Goal: Information Seeking & Learning: Learn about a topic

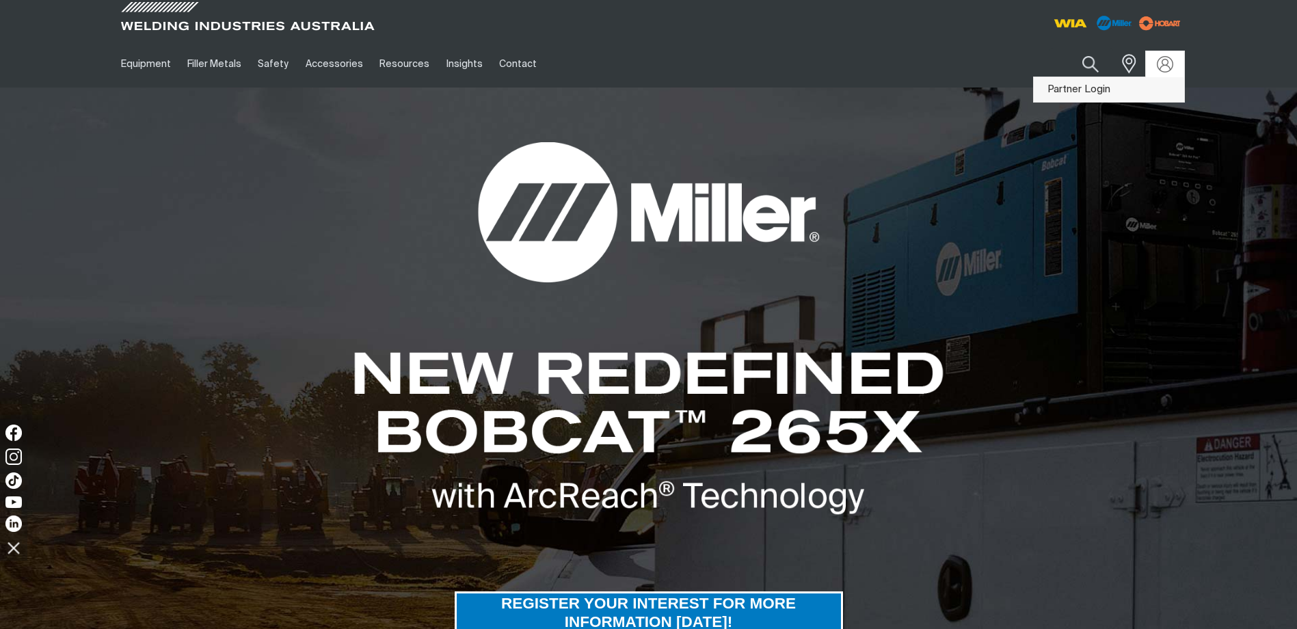
click at [1152, 90] on link "Partner Login" at bounding box center [1109, 89] width 150 height 25
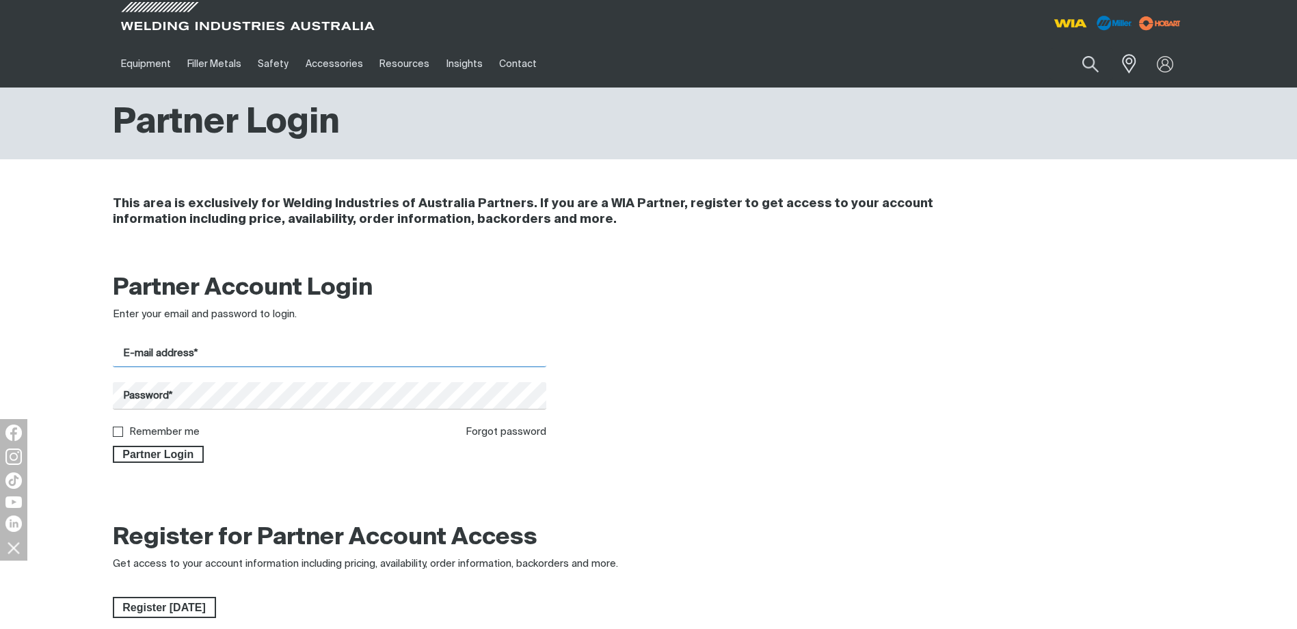
click at [264, 358] on input "E-mail address*" at bounding box center [330, 353] width 434 height 27
type input "[PERSON_NAME][EMAIL_ADDRESS][PERSON_NAME][DOMAIN_NAME]"
click at [113, 446] on button "Partner Login" at bounding box center [159, 455] width 92 height 18
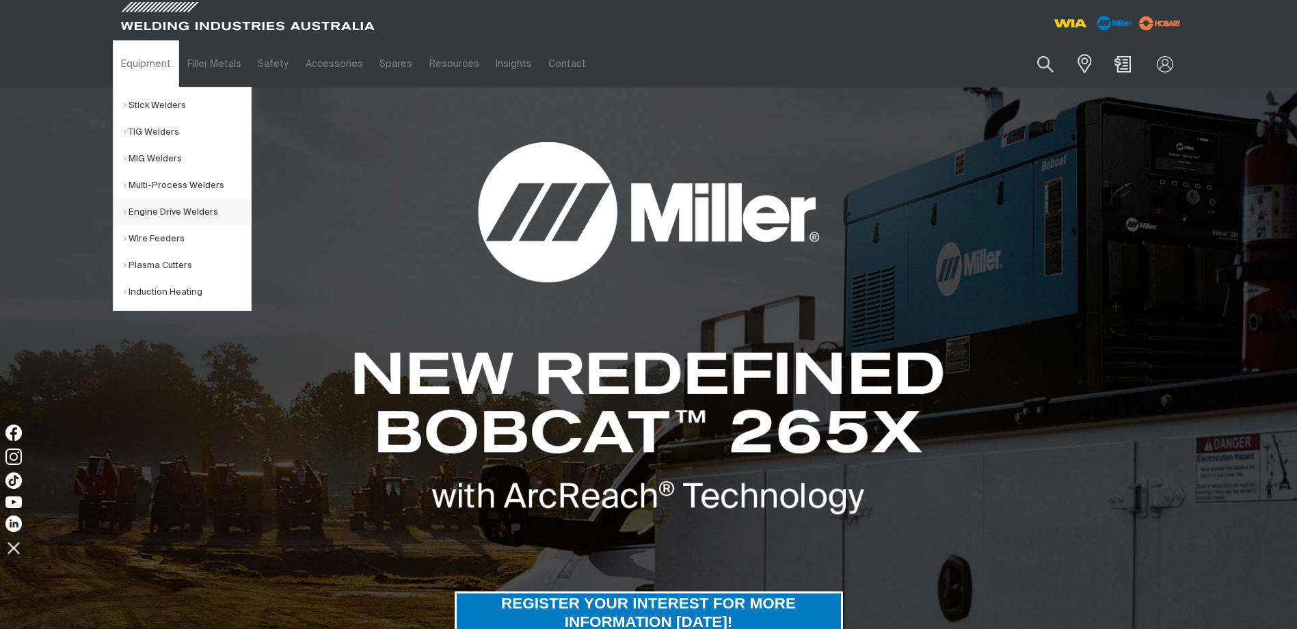
click at [211, 204] on link "Engine Drive Welders" at bounding box center [187, 212] width 127 height 27
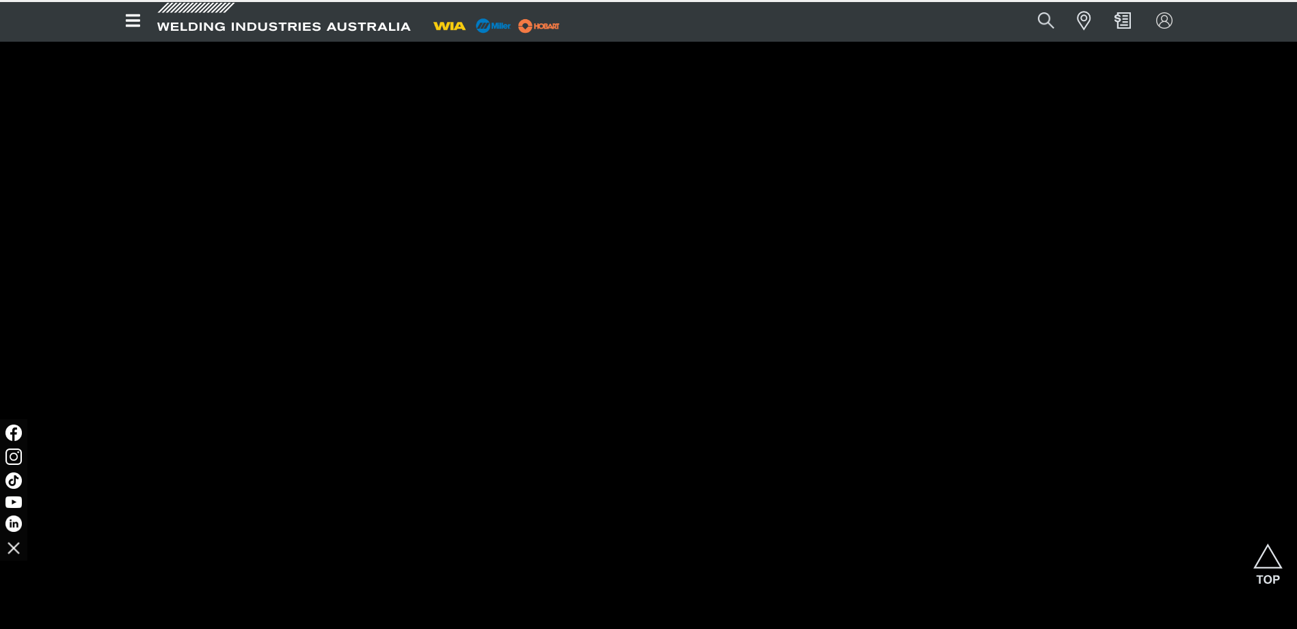
scroll to position [295, 0]
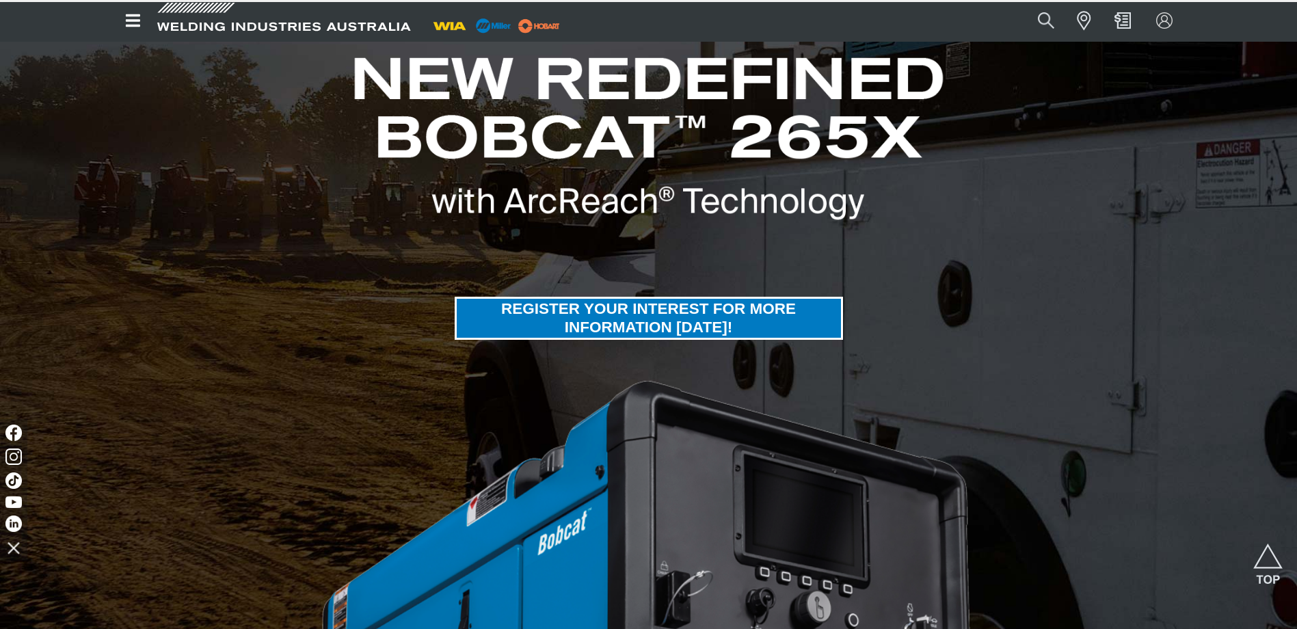
drag, startPoint x: 318, startPoint y: 212, endPoint x: 278, endPoint y: 64, distance: 152.9
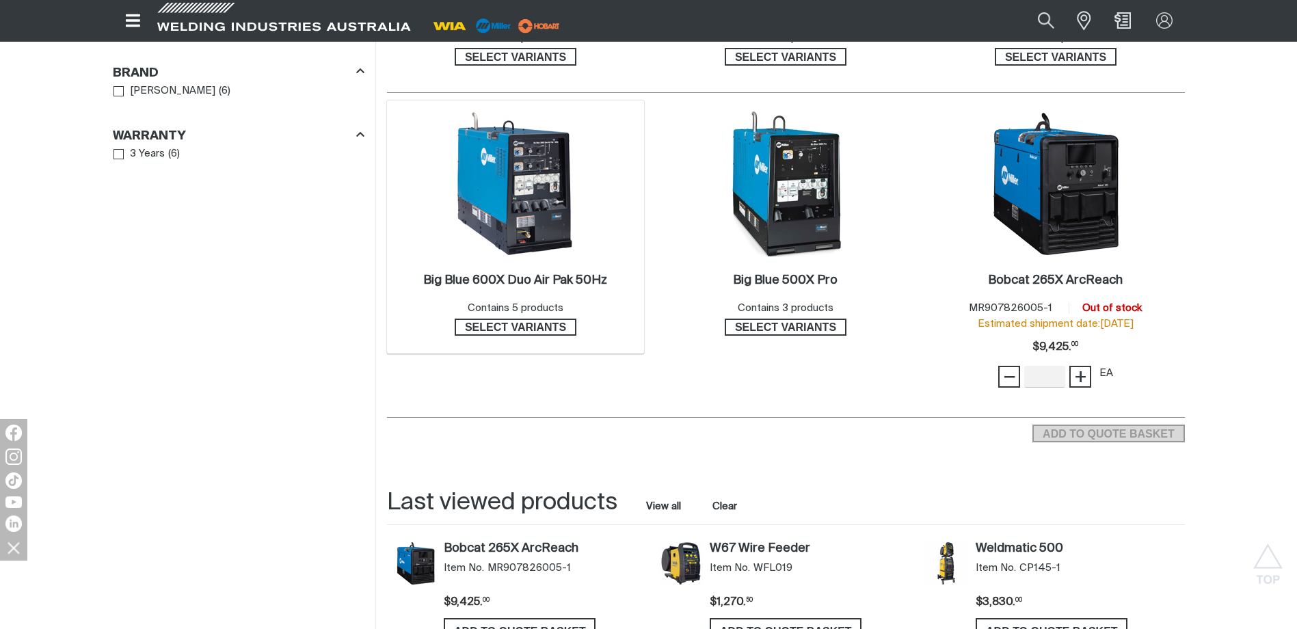
scroll to position [1092, 0]
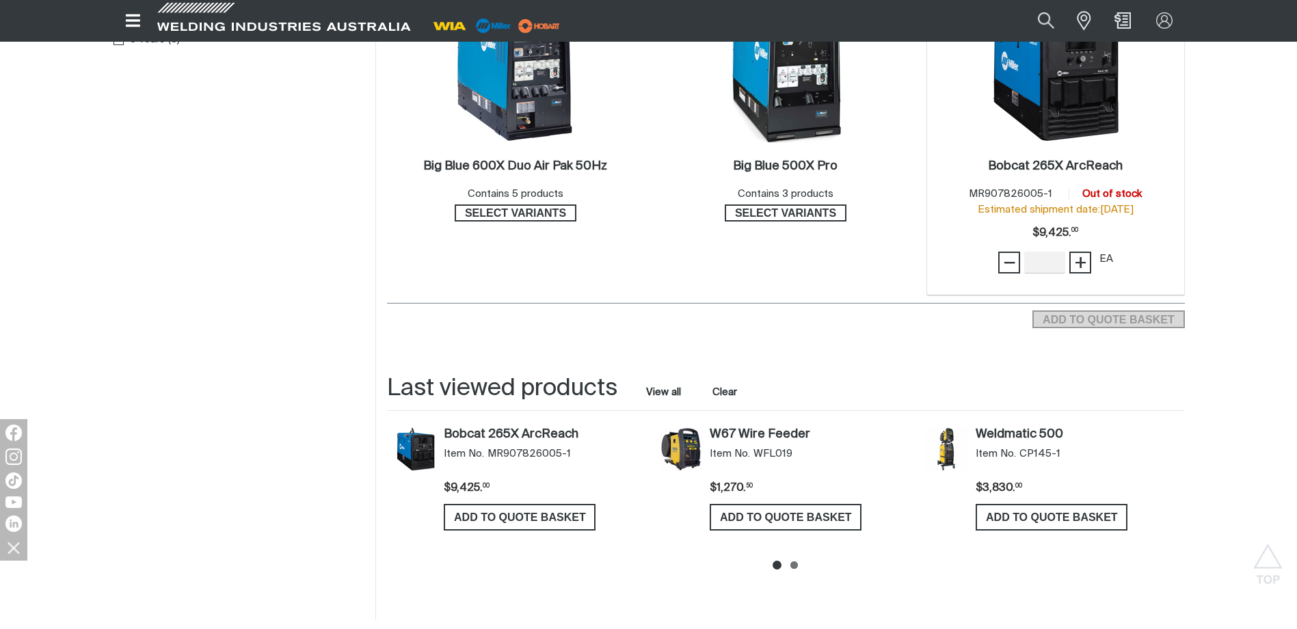
click at [1071, 121] on img at bounding box center [1055, 70] width 146 height 146
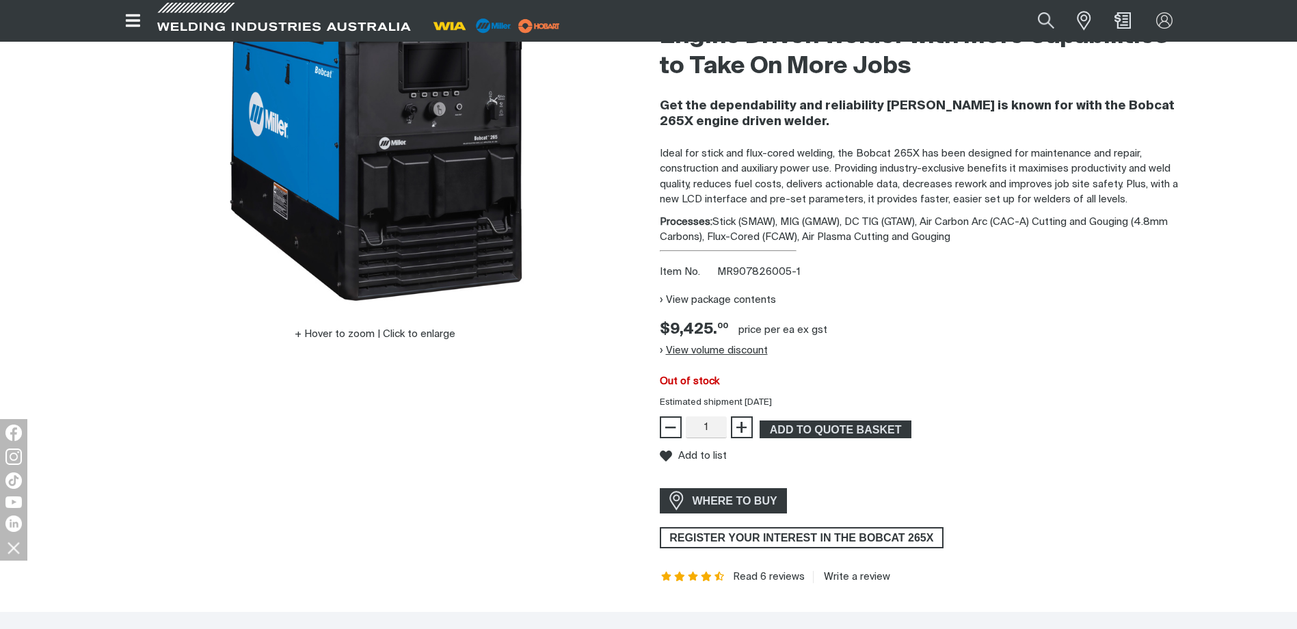
scroll to position [228, 0]
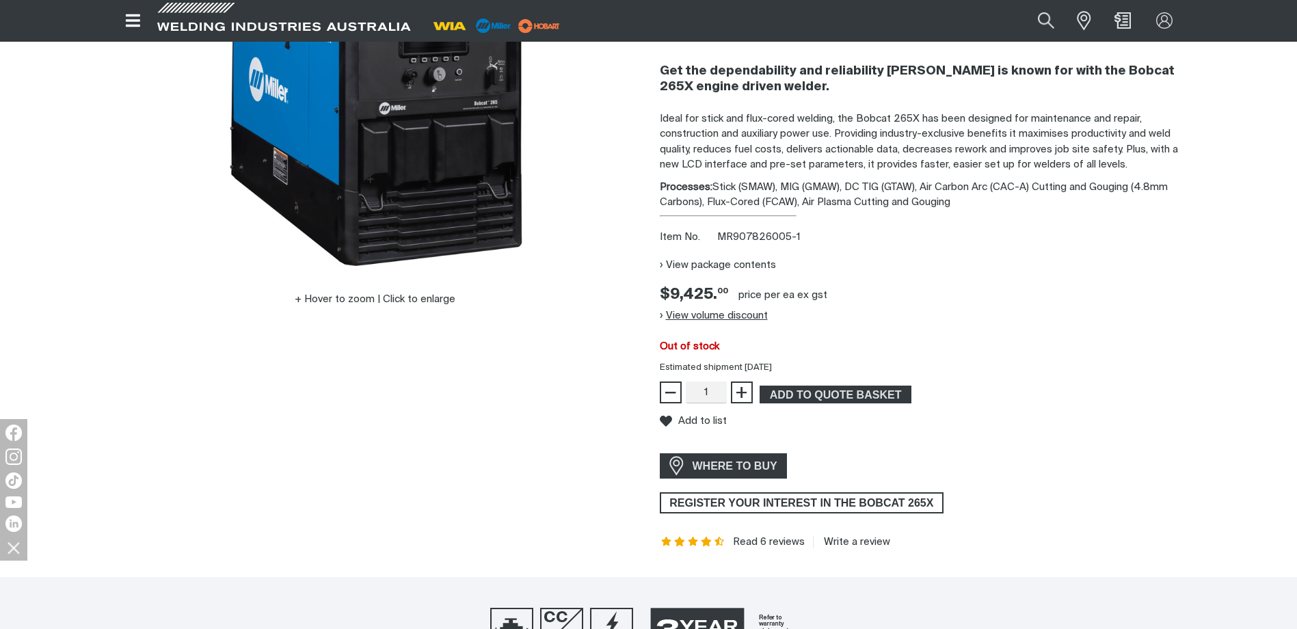
click at [736, 316] on button "View volume discount" at bounding box center [714, 316] width 108 height 22
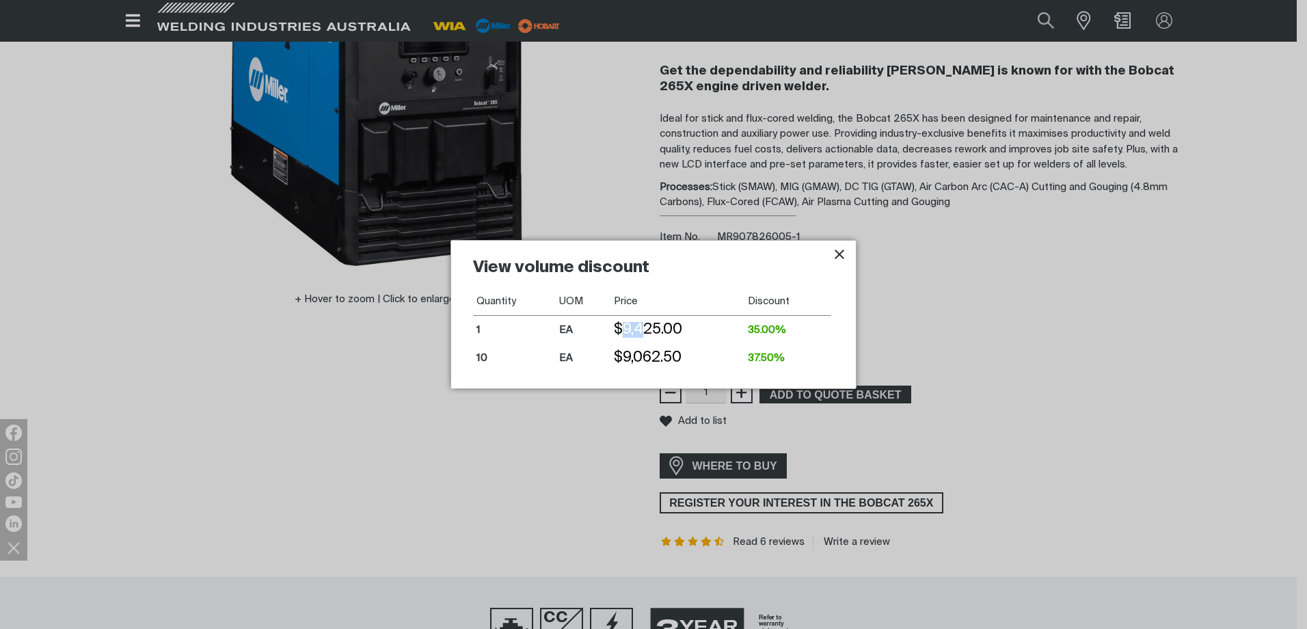
click at [670, 328] on td "$9,425.00" at bounding box center [678, 329] width 134 height 29
click at [671, 328] on td "$9,425.00" at bounding box center [678, 329] width 134 height 29
drag, startPoint x: 621, startPoint y: 324, endPoint x: 678, endPoint y: 330, distance: 57.0
click at [671, 329] on td "$9,425.00" at bounding box center [678, 329] width 134 height 29
click at [680, 330] on td "$9,425.00" at bounding box center [678, 329] width 134 height 29
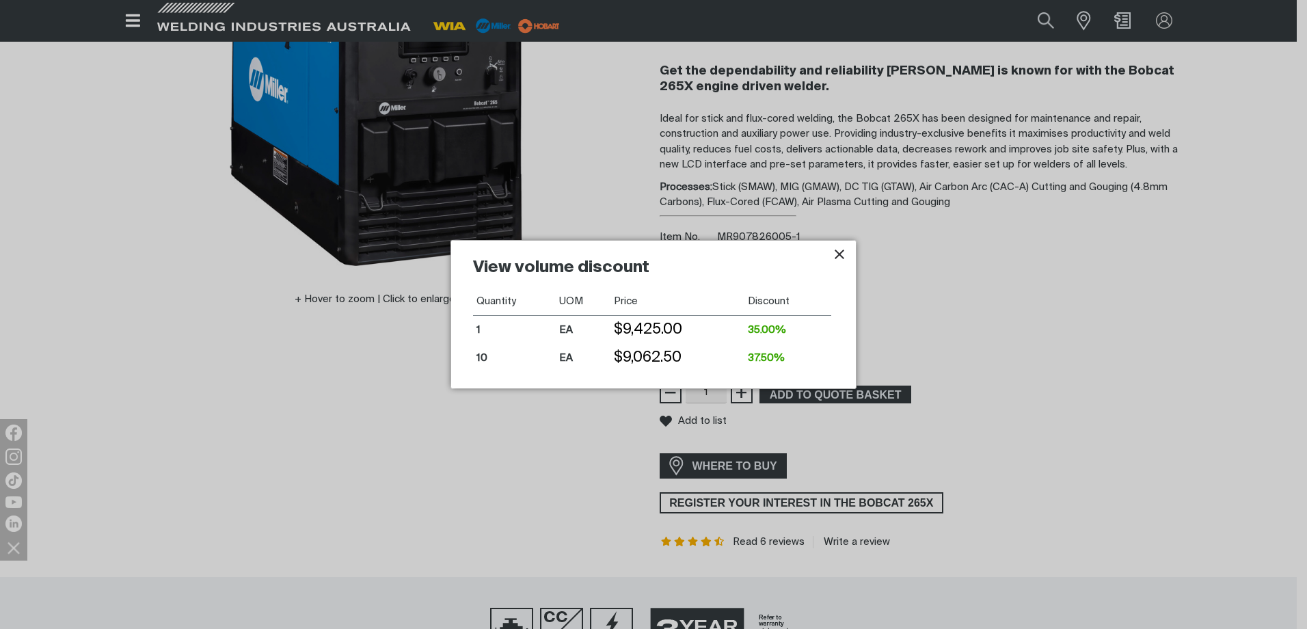
click at [913, 310] on div at bounding box center [653, 314] width 1307 height 629
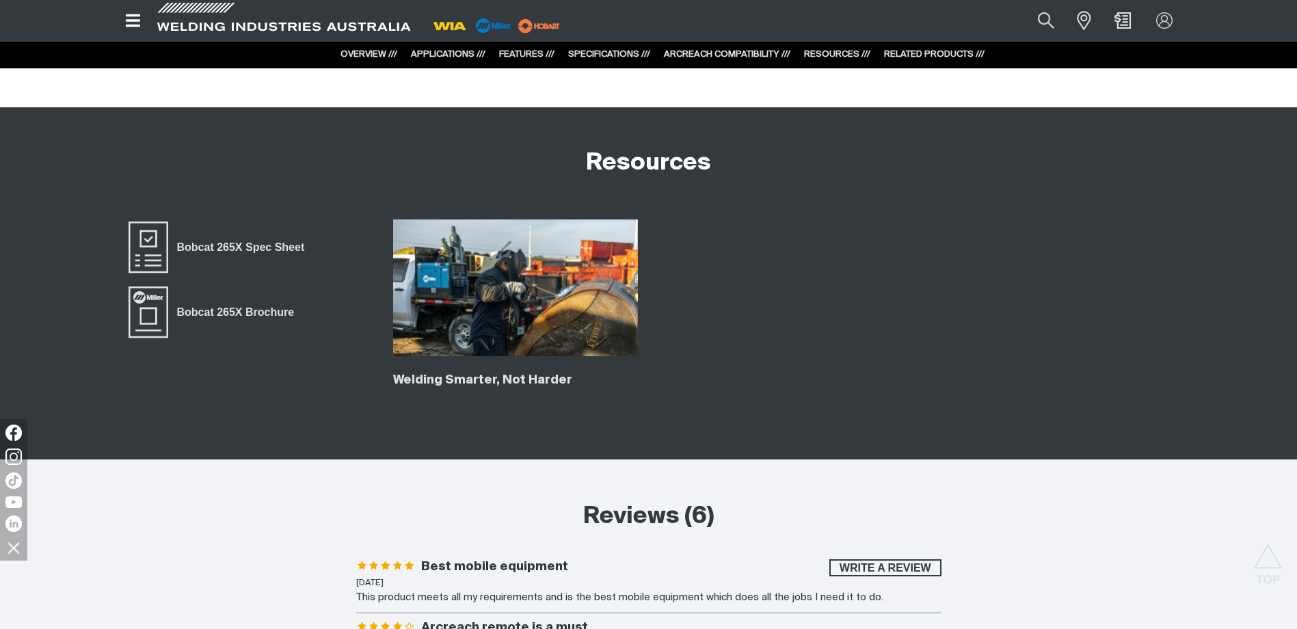
scroll to position [8318, 0]
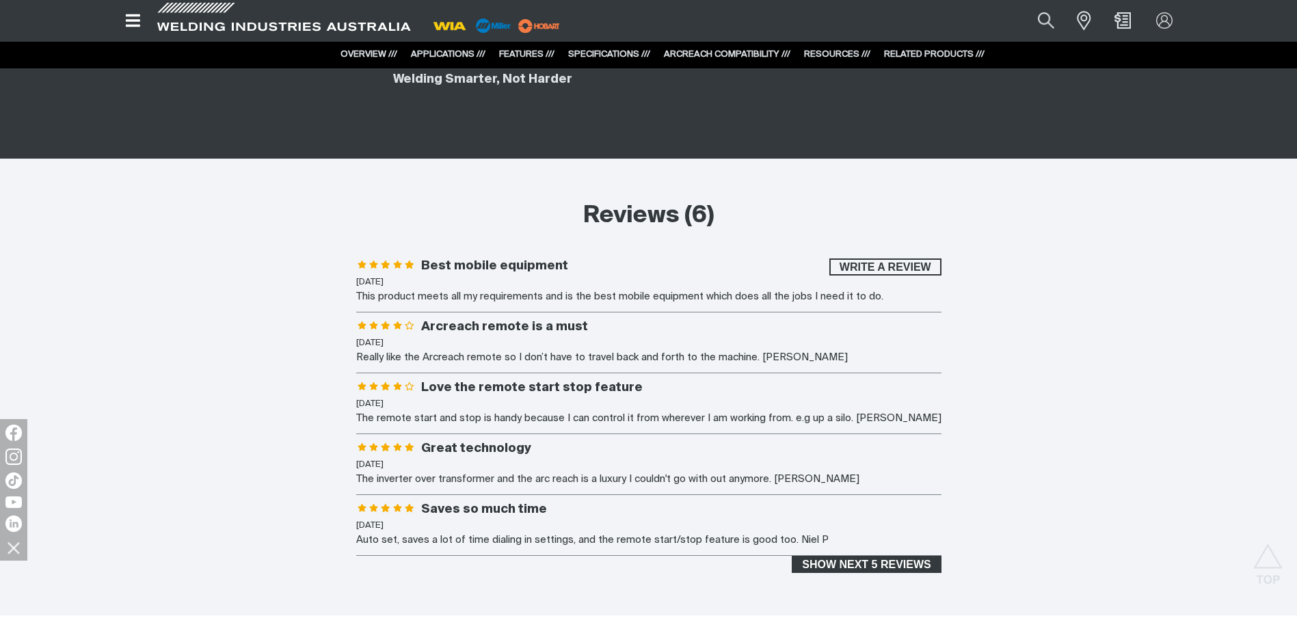
click at [864, 556] on span "Show next 5 reviews" at bounding box center [866, 565] width 146 height 18
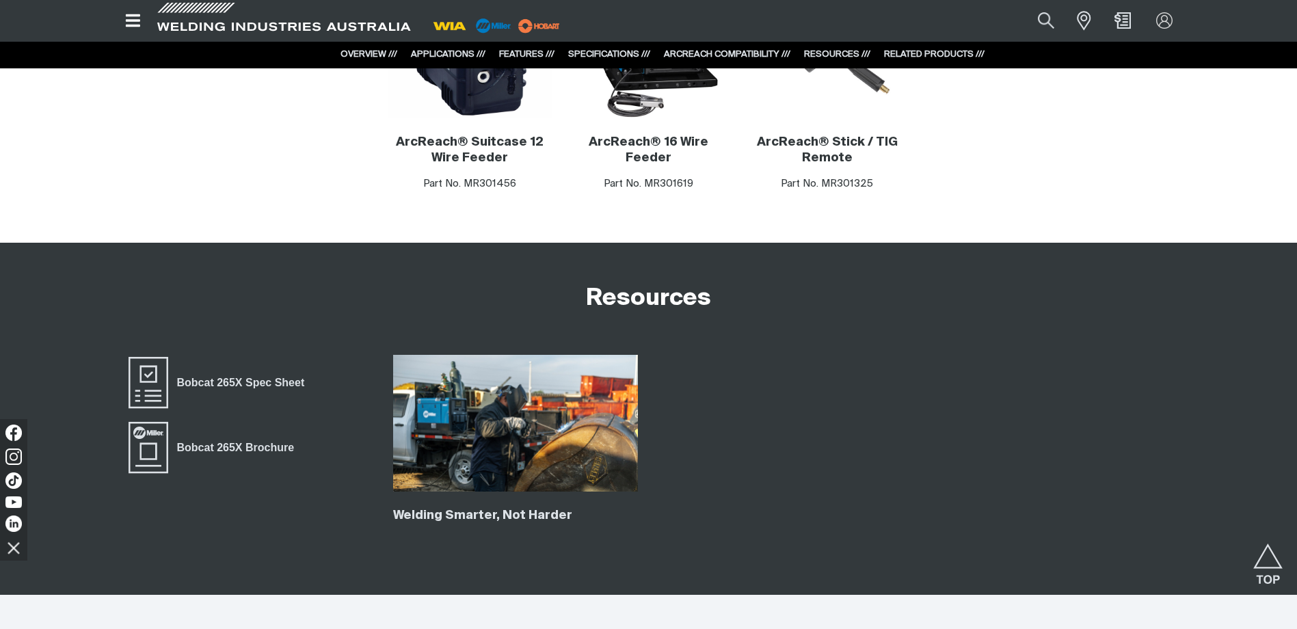
scroll to position [7862, 0]
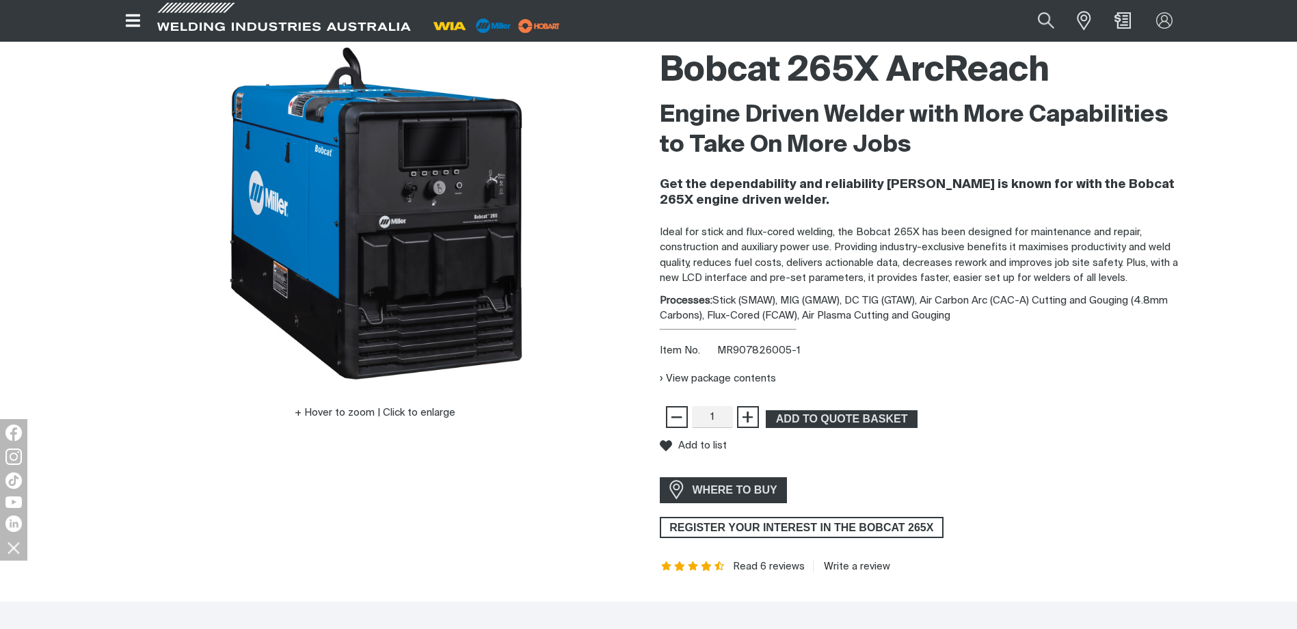
scroll to position [228, 0]
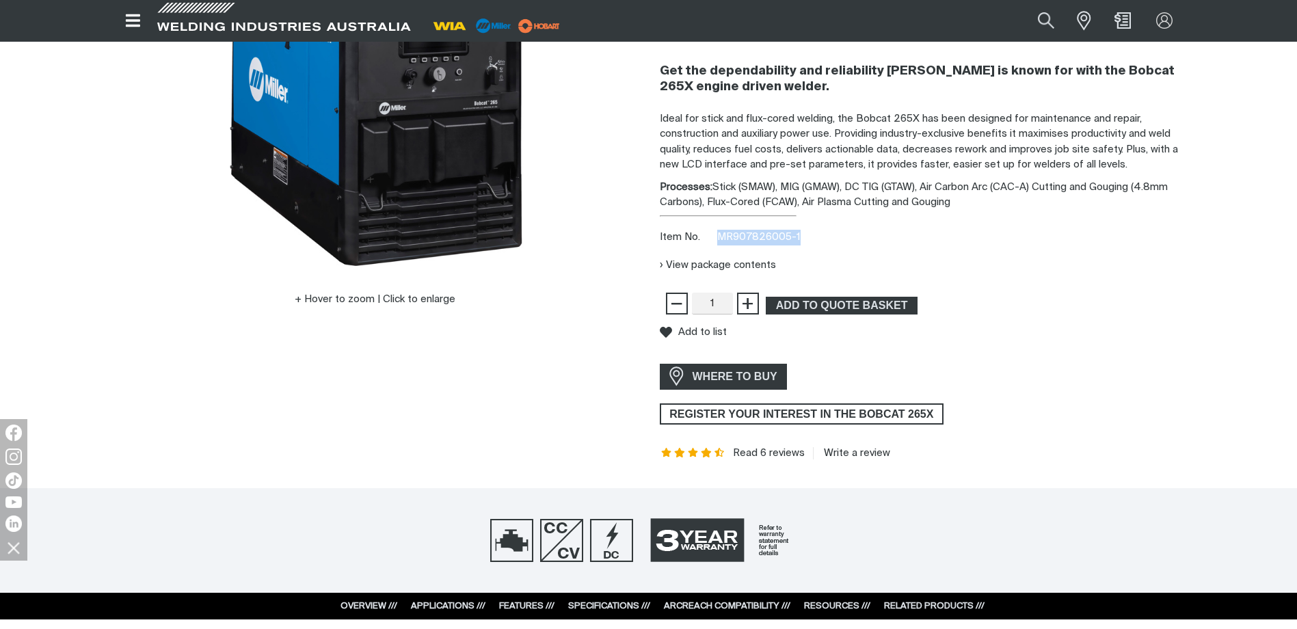
drag, startPoint x: 805, startPoint y: 237, endPoint x: 717, endPoint y: 237, distance: 88.2
click at [717, 237] on div "Item No. MR907826005-1" at bounding box center [922, 238] width 525 height 16
copy span "MR907826005-1"
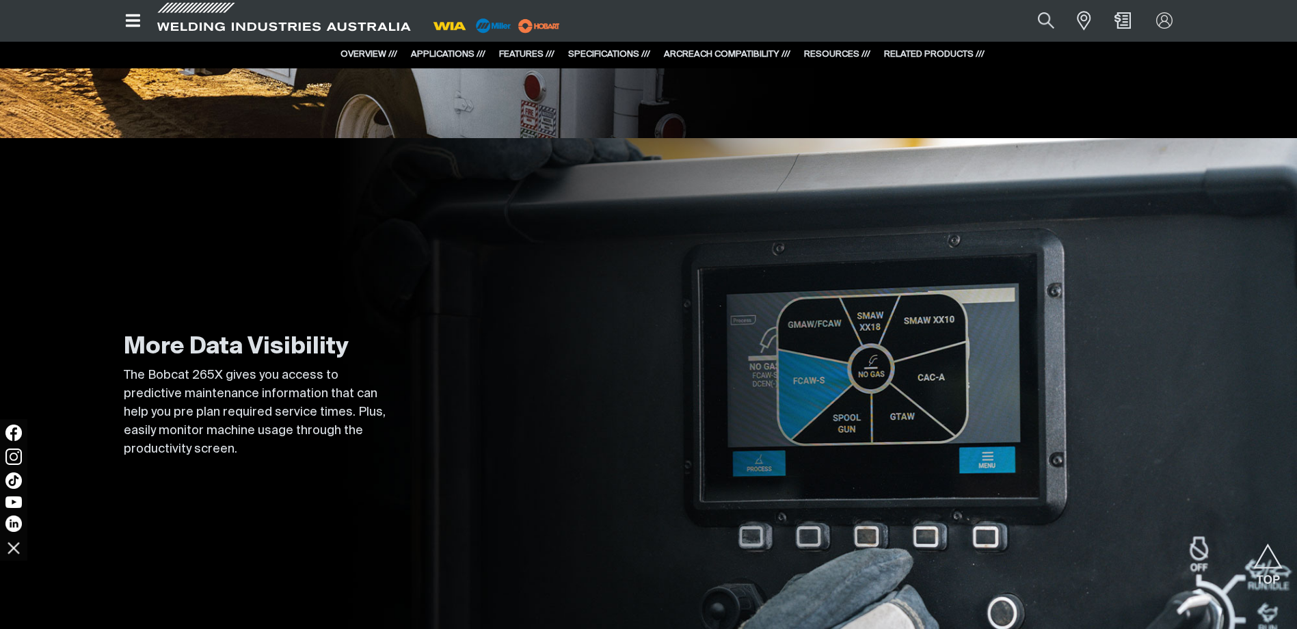
scroll to position [5714, 0]
